Goal: Task Accomplishment & Management: Manage account settings

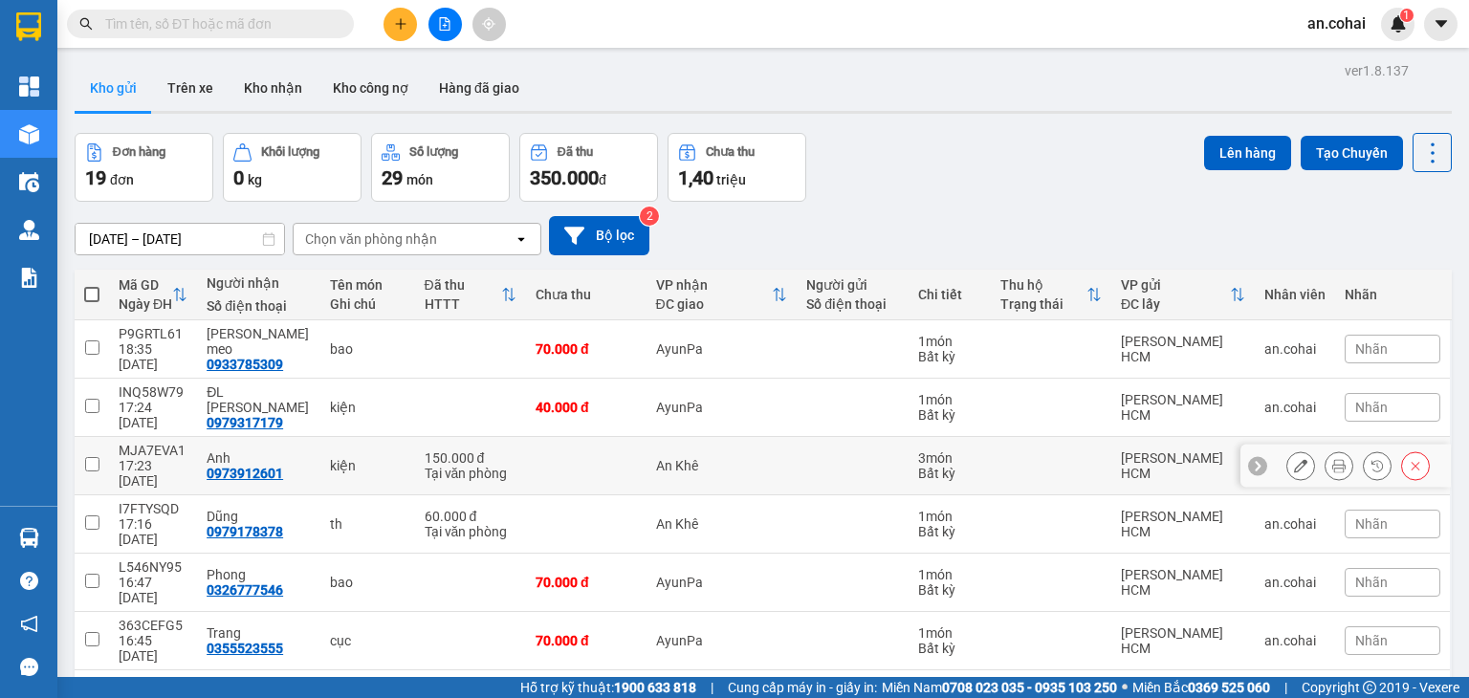
click at [493, 466] on div "Tại văn phòng" at bounding box center [471, 473] width 93 height 15
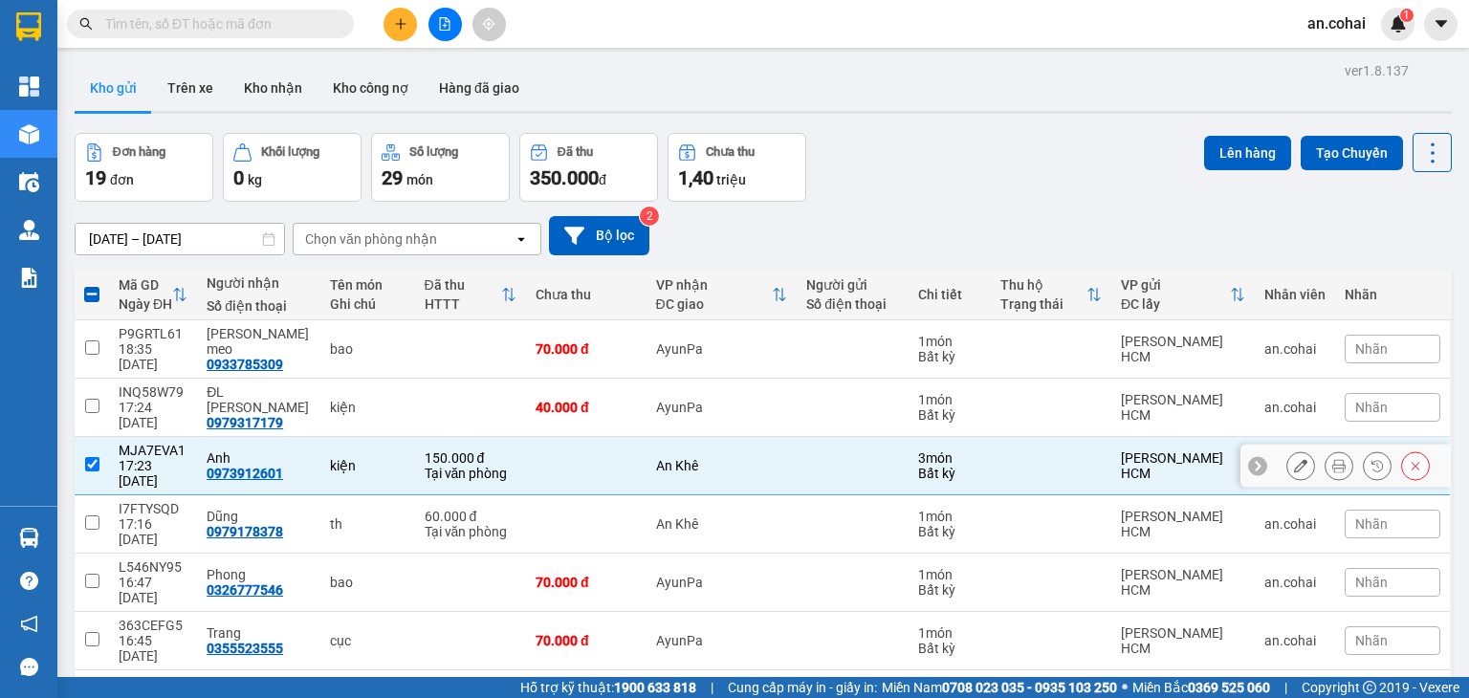
click at [493, 466] on div "Tại văn phòng" at bounding box center [471, 473] width 93 height 15
checkbox input "false"
